Goal: Transaction & Acquisition: Book appointment/travel/reservation

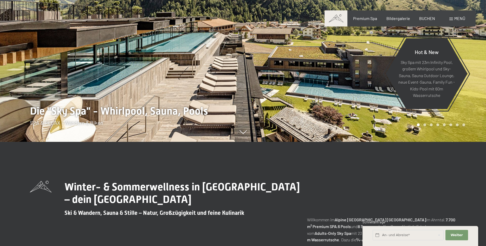
scroll to position [106, 0]
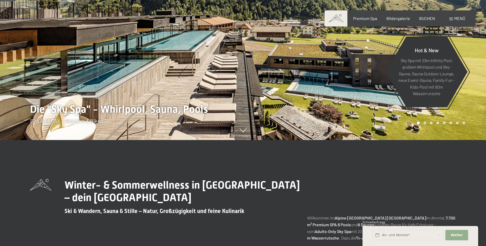
click at [461, 236] on span "Weiter" at bounding box center [457, 235] width 12 height 5
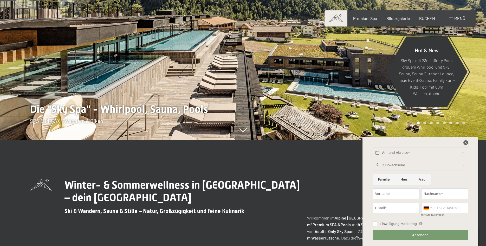
click at [468, 142] on icon at bounding box center [466, 143] width 5 height 5
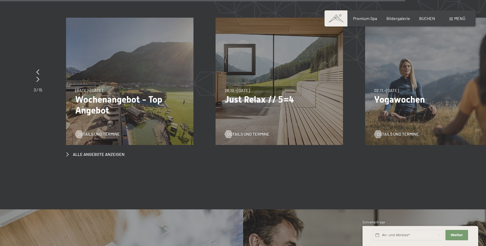
scroll to position [2417, 0]
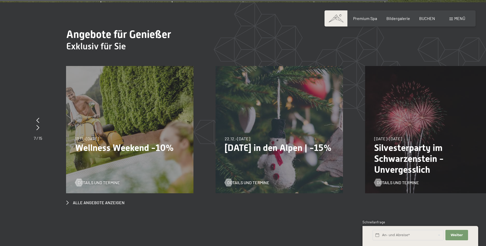
click at [403, 143] on p "Silvesterparty im Schwarzenstein - Unvergesslich" at bounding box center [428, 159] width 109 height 33
click at [399, 180] on span "Details und Termine" at bounding box center [403, 183] width 42 height 6
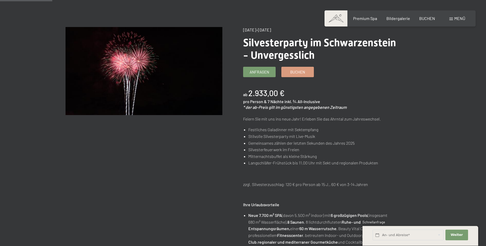
scroll to position [27, 0]
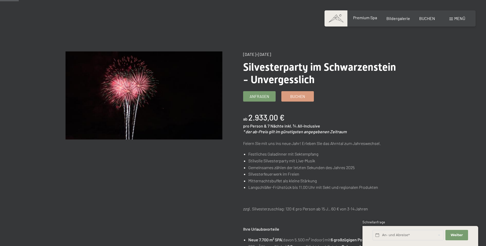
click at [377, 19] on span "Premium Spa" at bounding box center [365, 17] width 24 height 5
